Goal: Task Accomplishment & Management: Manage account settings

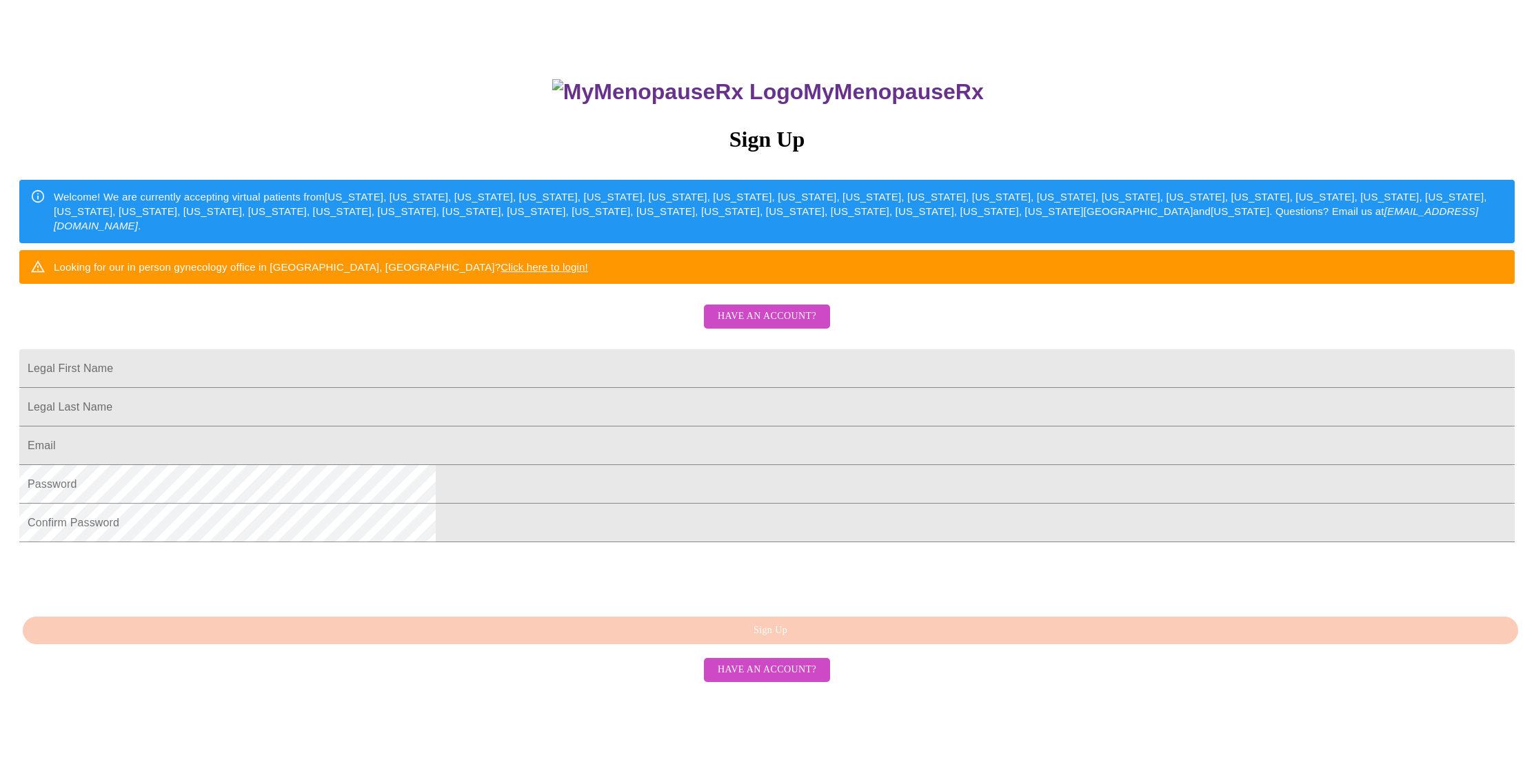
scroll to position [130, 0]
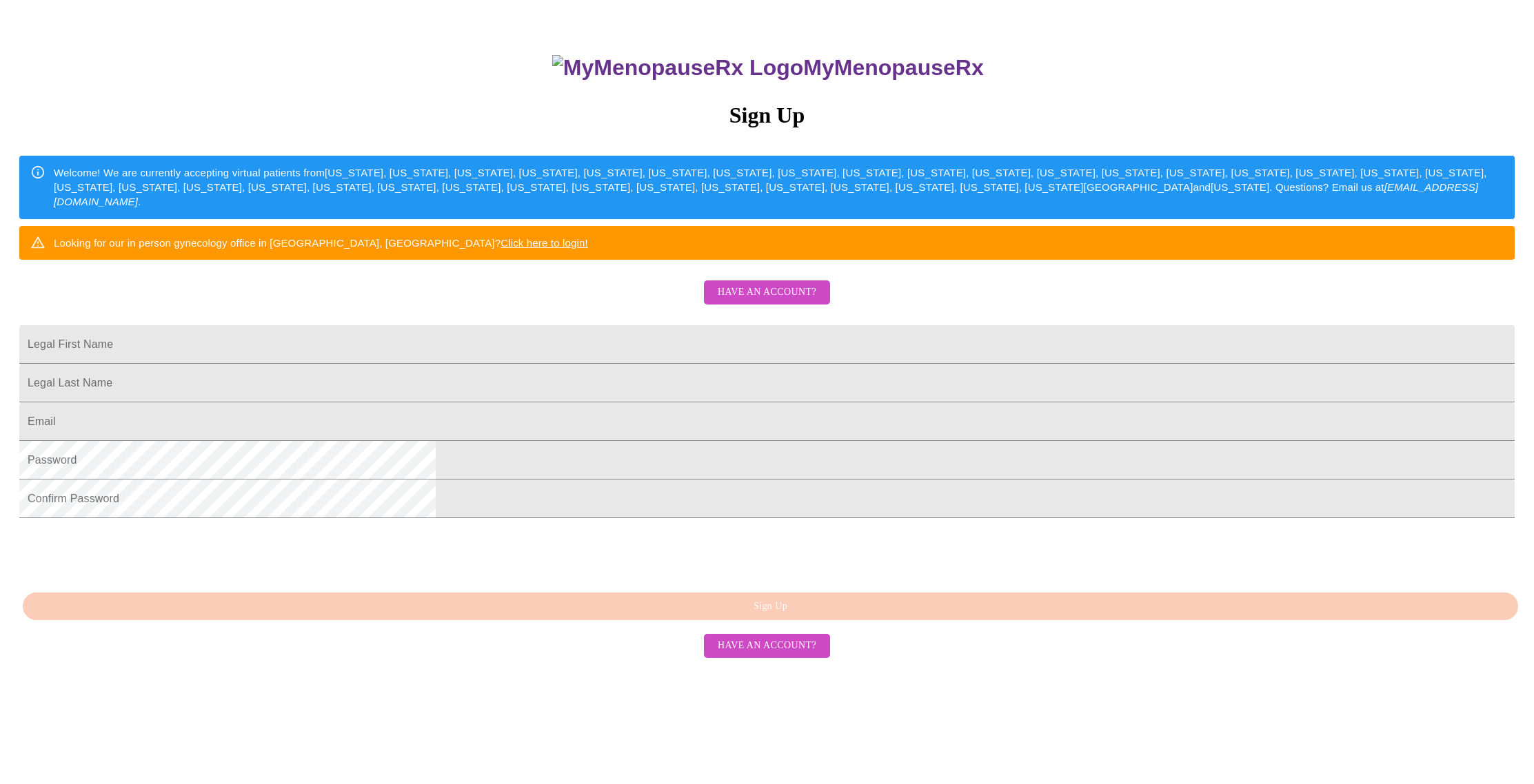
click at [768, 301] on span "Have an account?" at bounding box center [766, 292] width 98 height 17
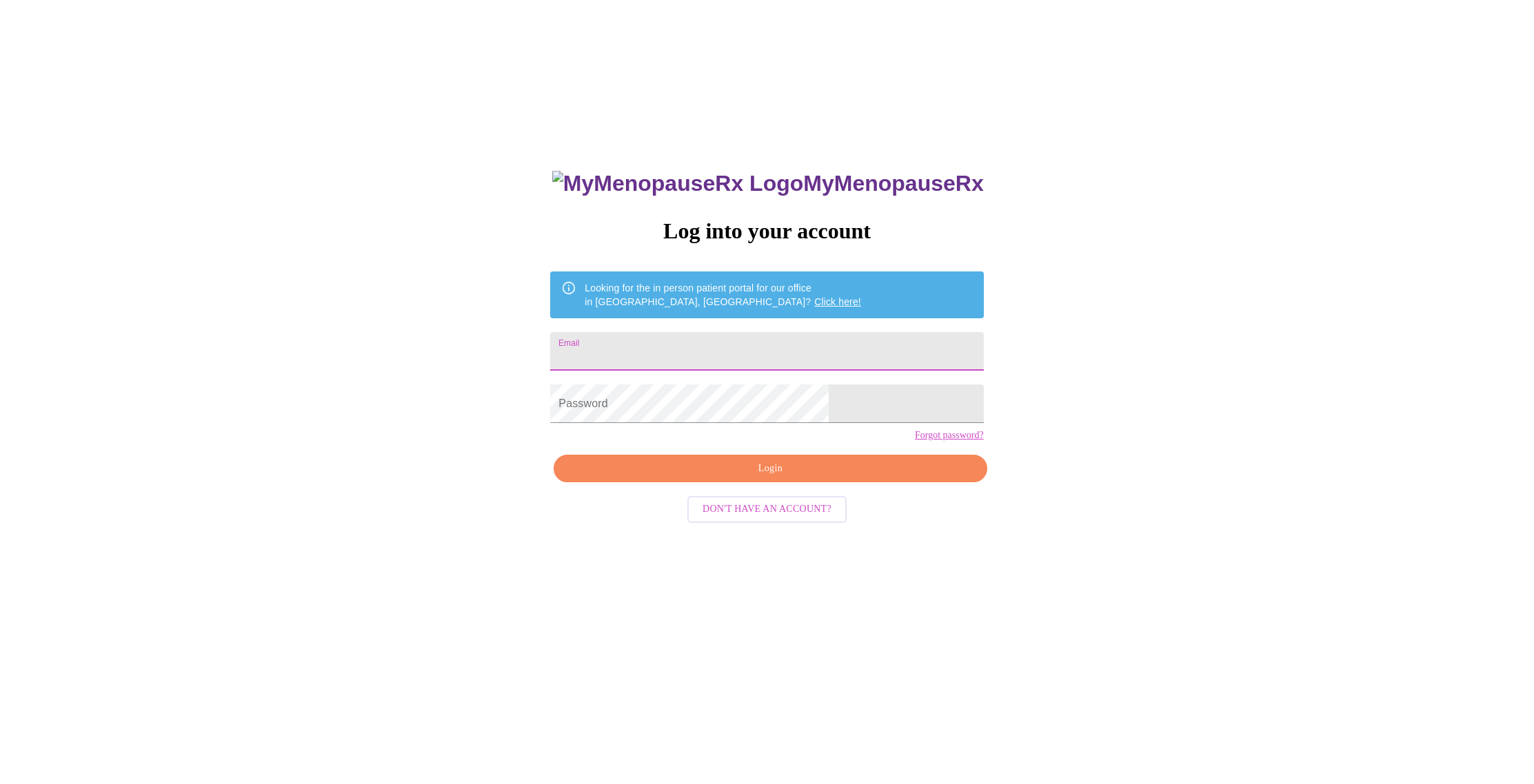
click at [671, 344] on input "Email" at bounding box center [766, 351] width 433 height 38
type input "mmleibrock@yahoo.com"
click at [758, 477] on span "Login" at bounding box center [770, 469] width 402 height 17
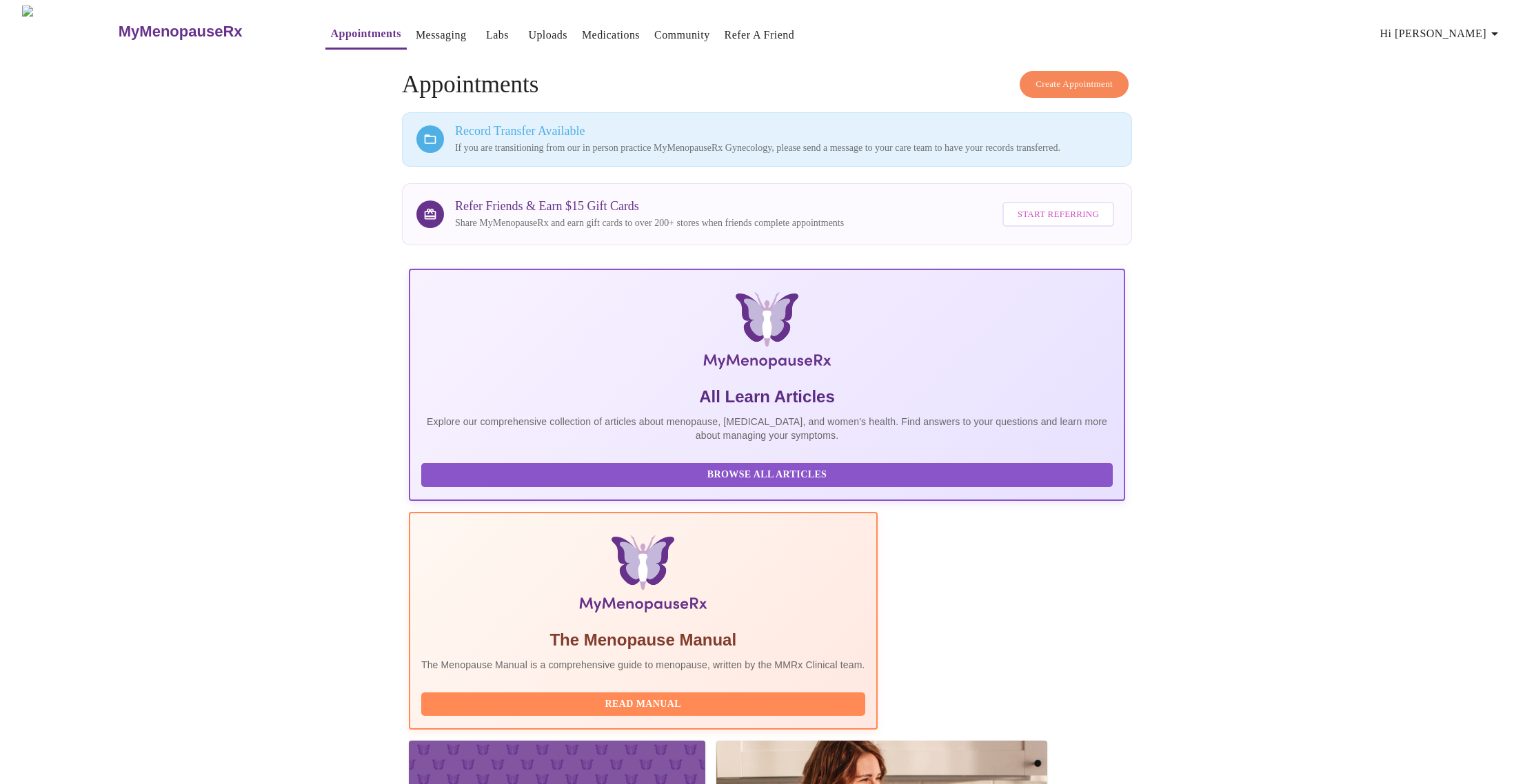
click at [331, 35] on link "Appointments" at bounding box center [366, 34] width 70 height 20
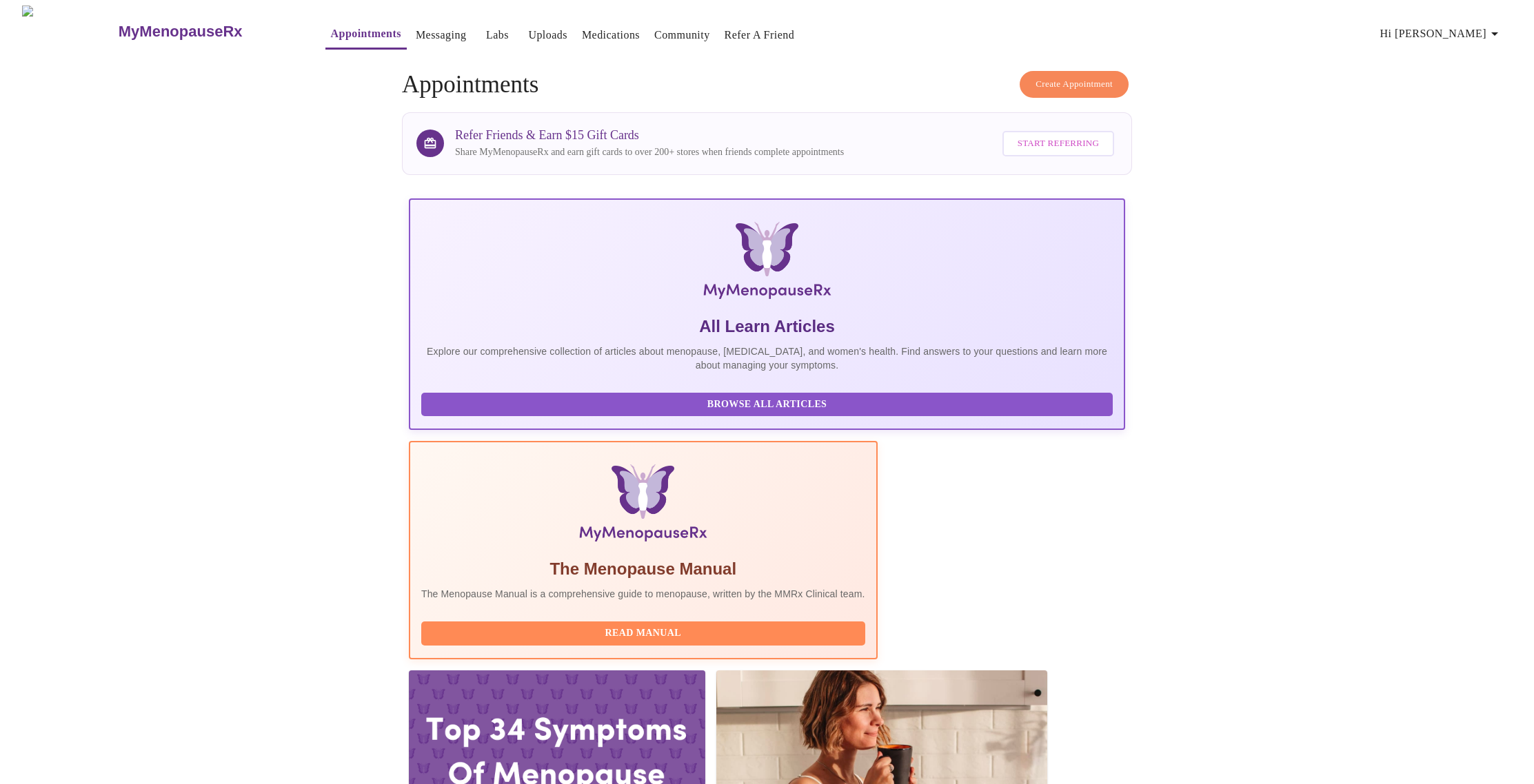
scroll to position [126, 0]
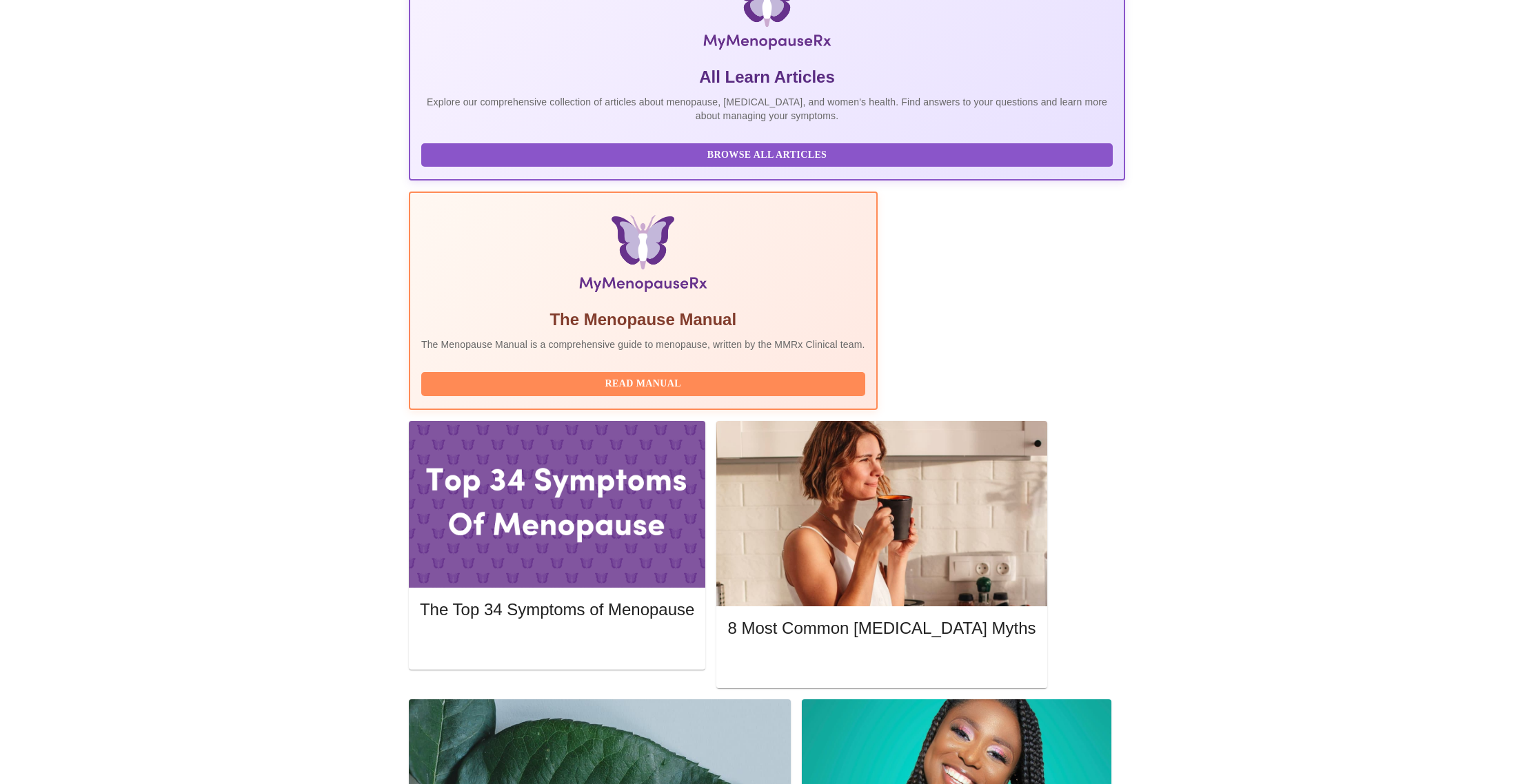
scroll to position [0, 0]
